Goal: Information Seeking & Learning: Learn about a topic

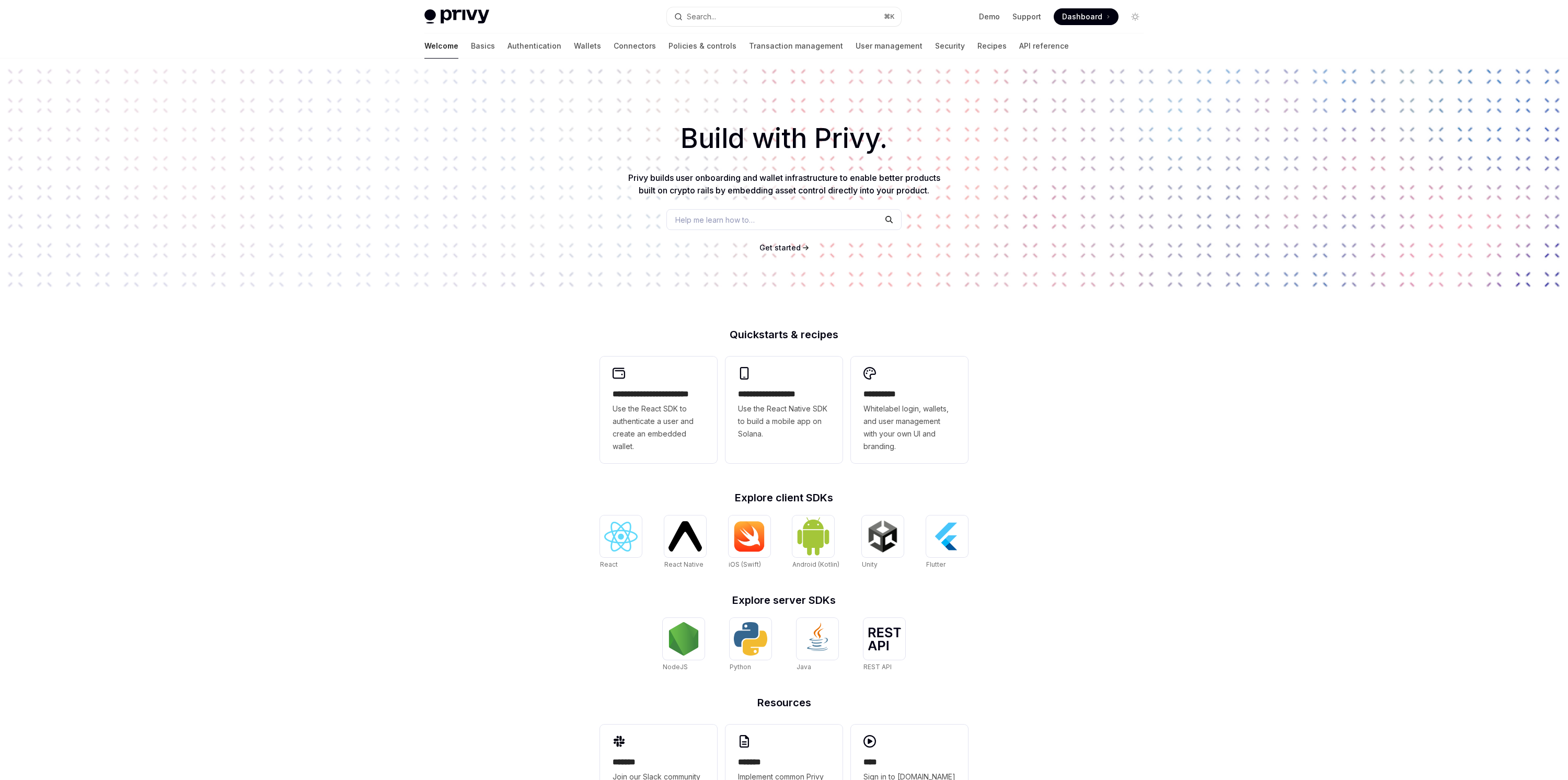
drag, startPoint x: 519, startPoint y: 317, endPoint x: 548, endPoint y: 242, distance: 80.4
click at [519, 316] on div "**********" at bounding box center [784, 444] width 1568 height 773
click at [508, 46] on link "Authentication" at bounding box center [534, 46] width 54 height 25
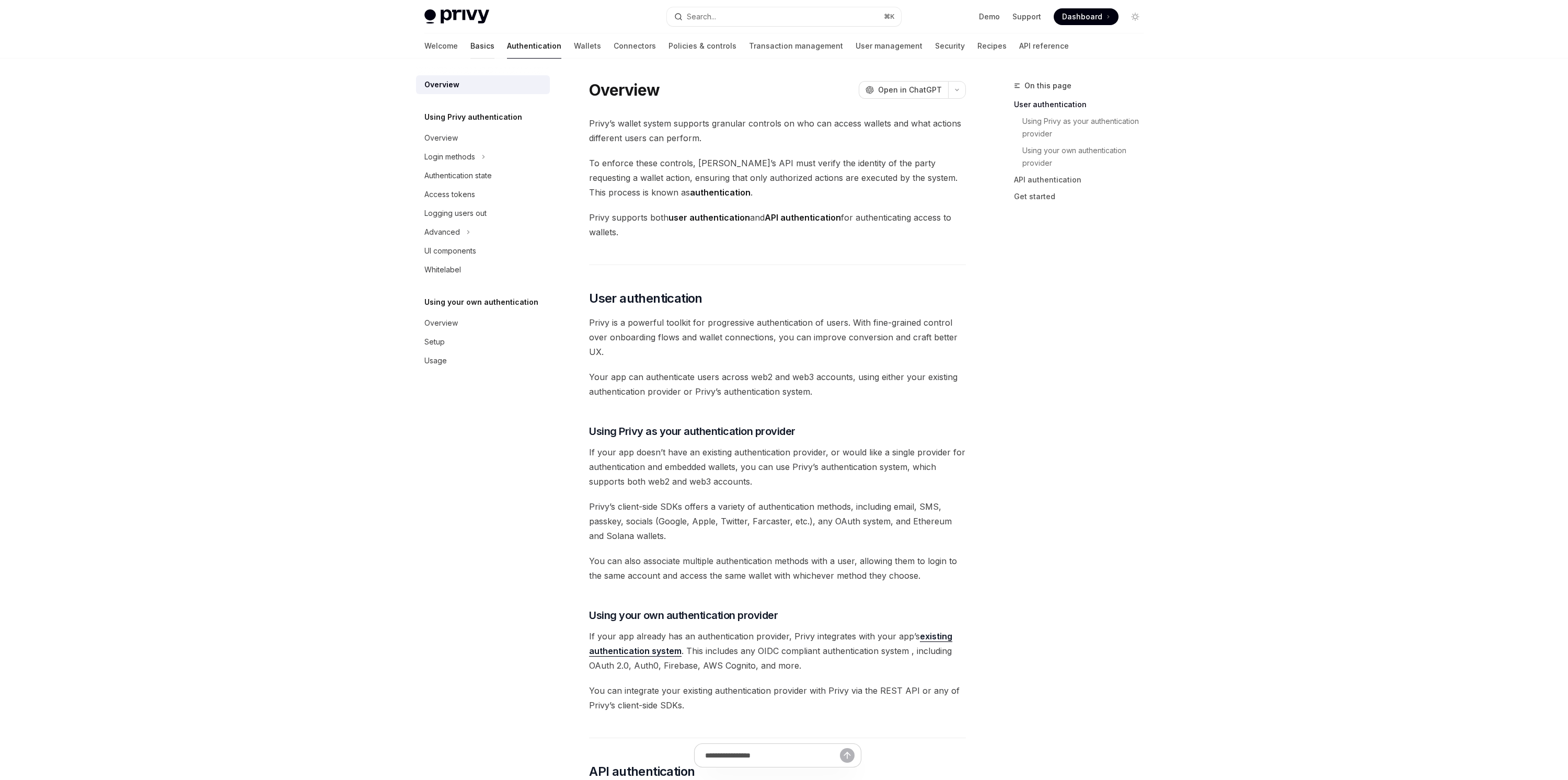
click at [471, 46] on link "Basics" at bounding box center [482, 46] width 24 height 25
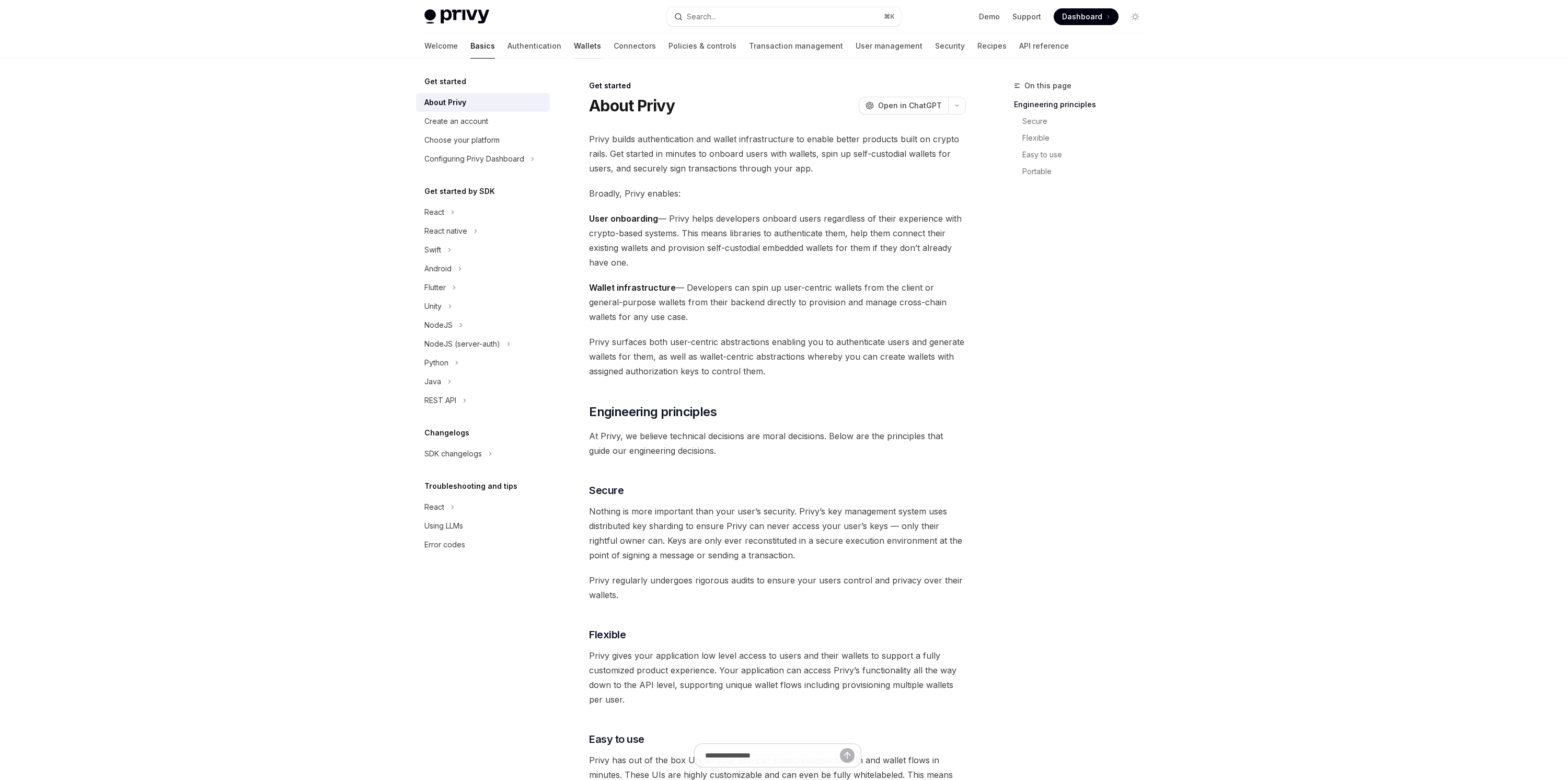
click at [574, 43] on link "Wallets" at bounding box center [587, 46] width 27 height 25
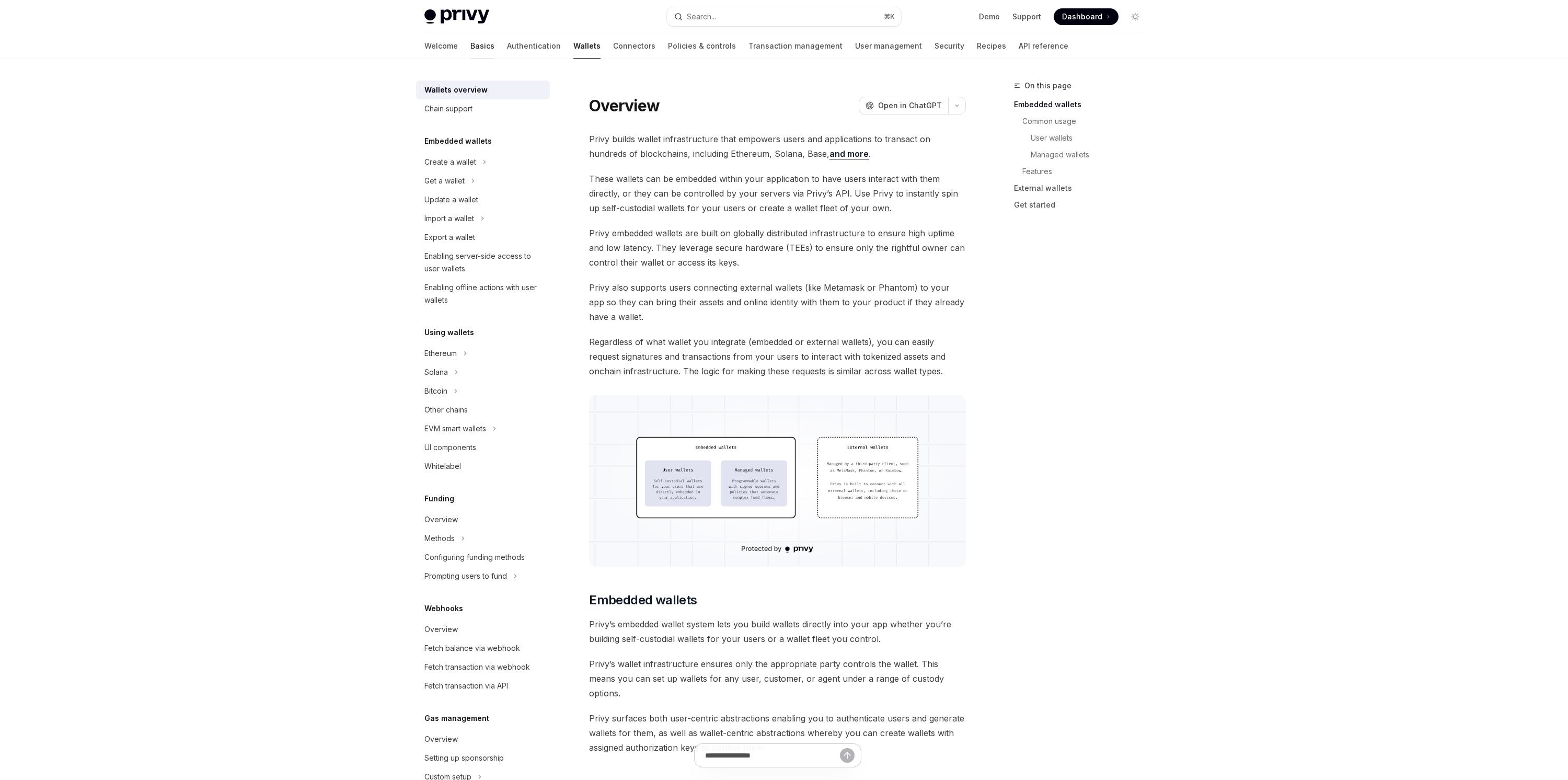
click at [471, 52] on link "Basics" at bounding box center [482, 46] width 24 height 25
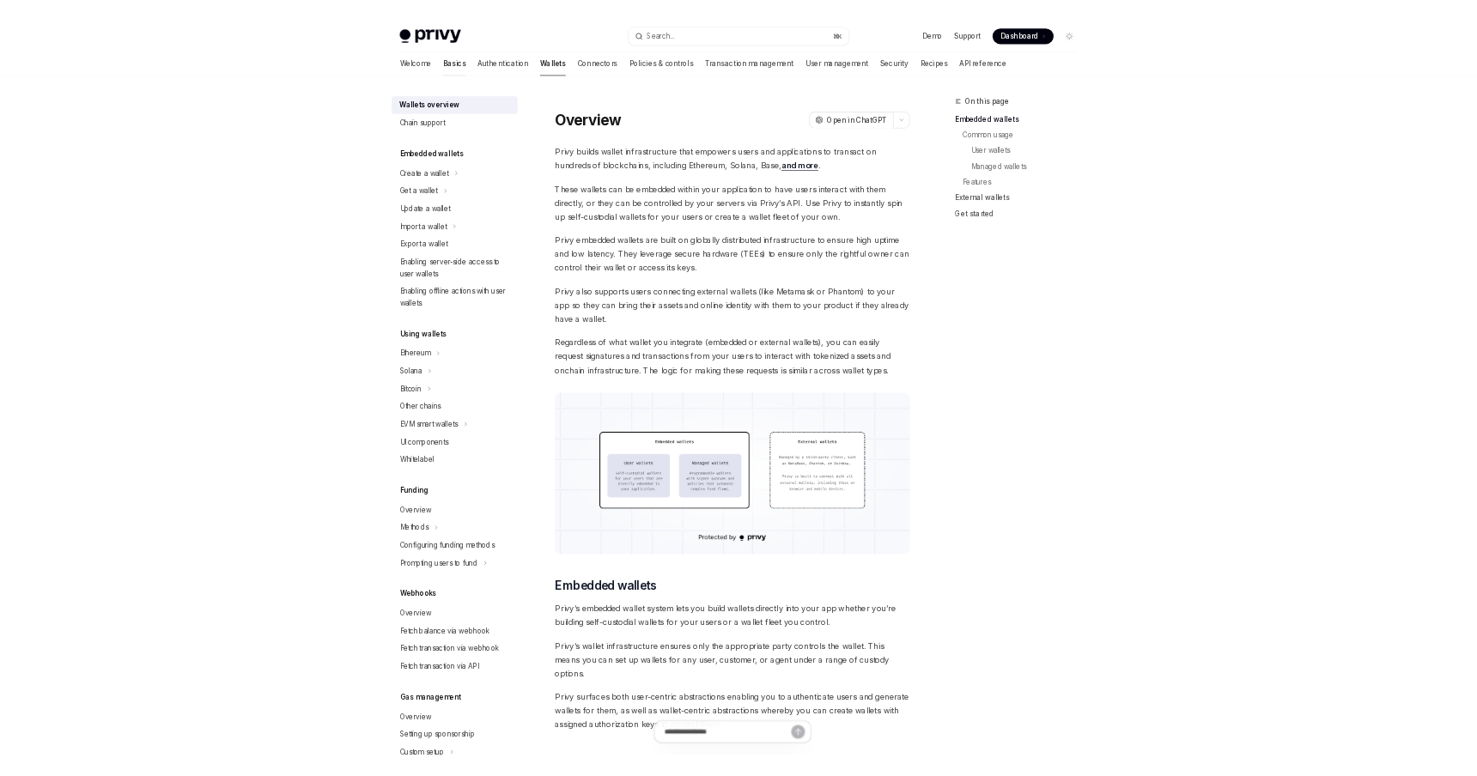
scroll to position [3, 0]
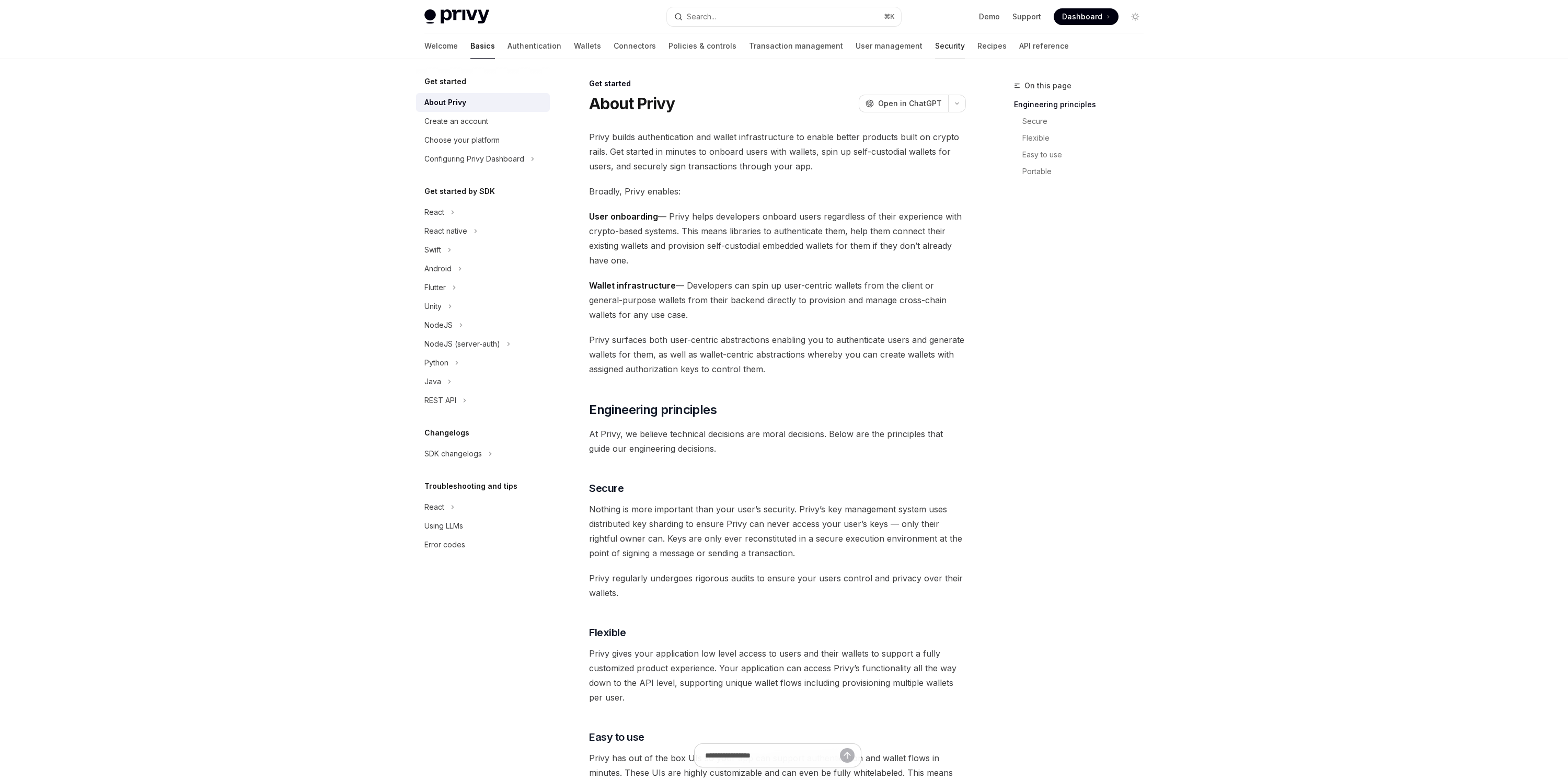
click at [935, 46] on link "Security" at bounding box center [950, 46] width 30 height 25
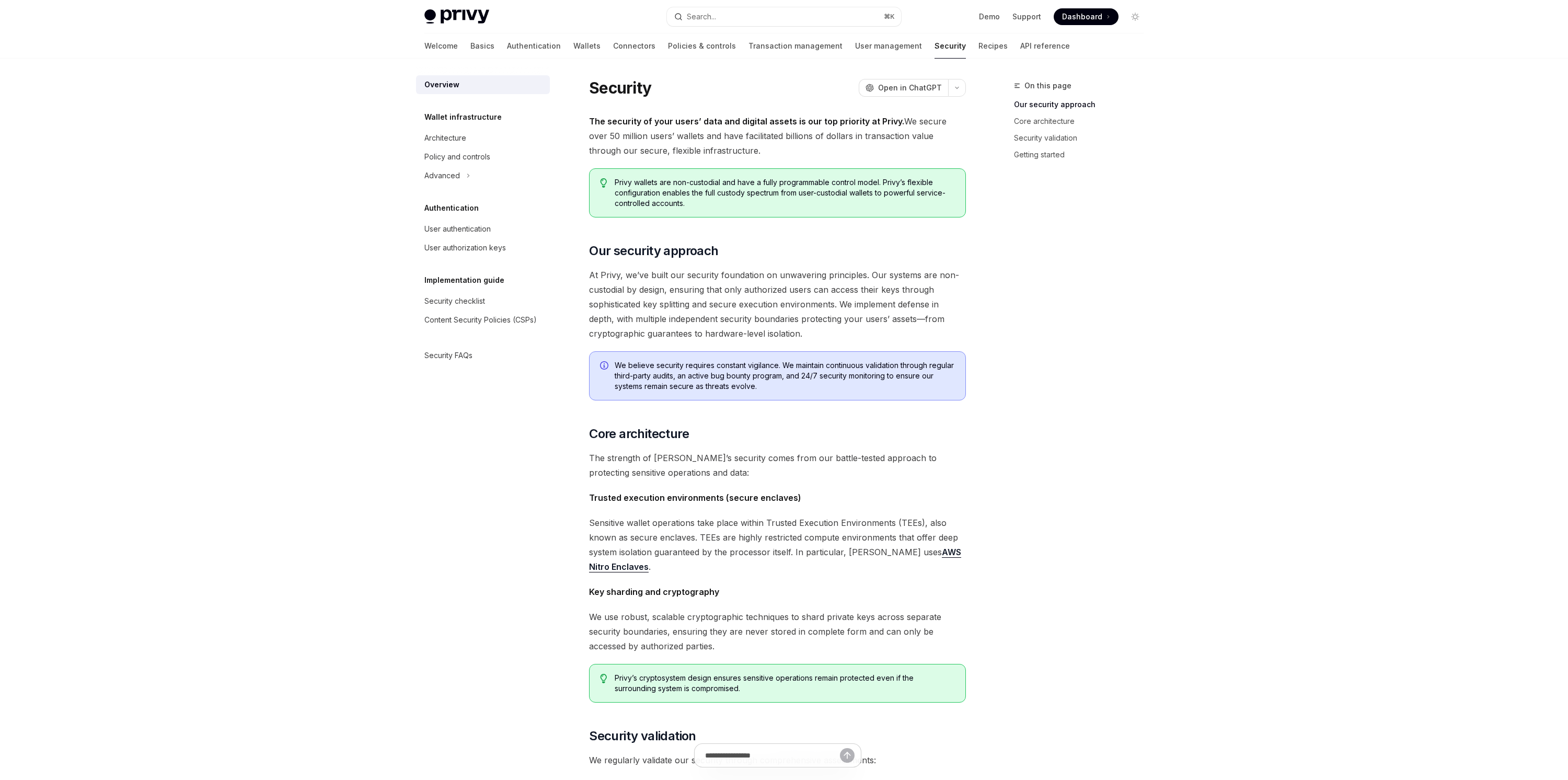
type textarea "*"
